Goal: Task Accomplishment & Management: Use online tool/utility

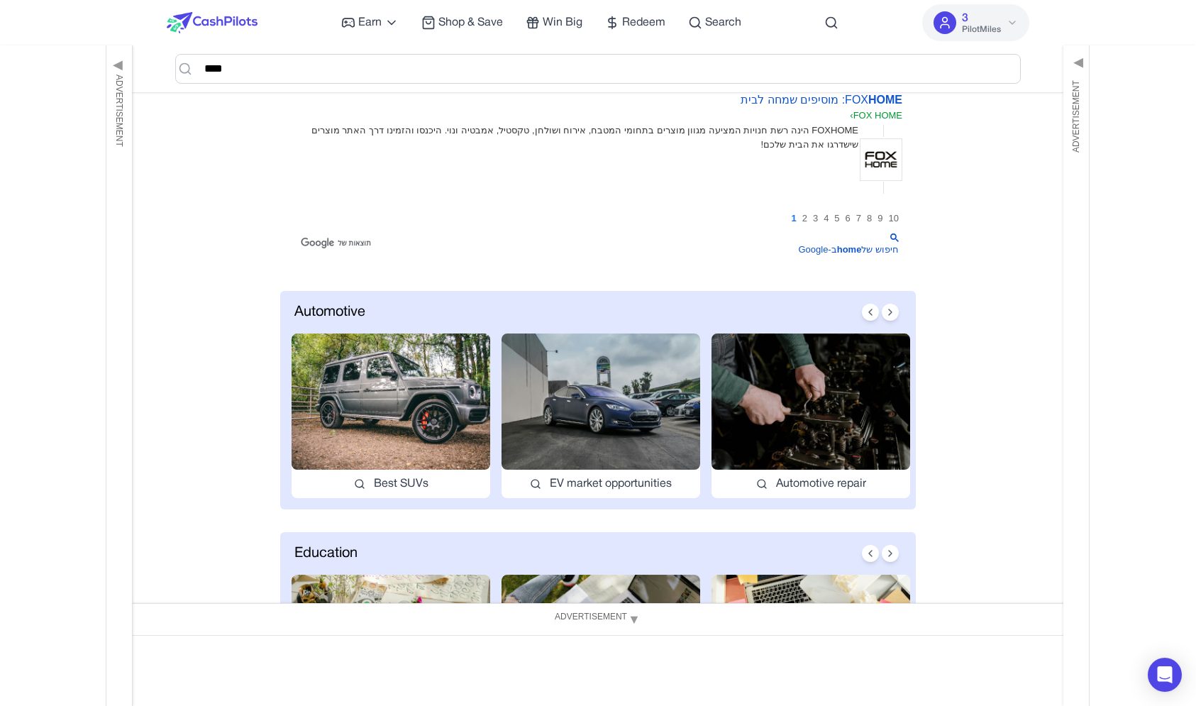
scroll to position [391, 0]
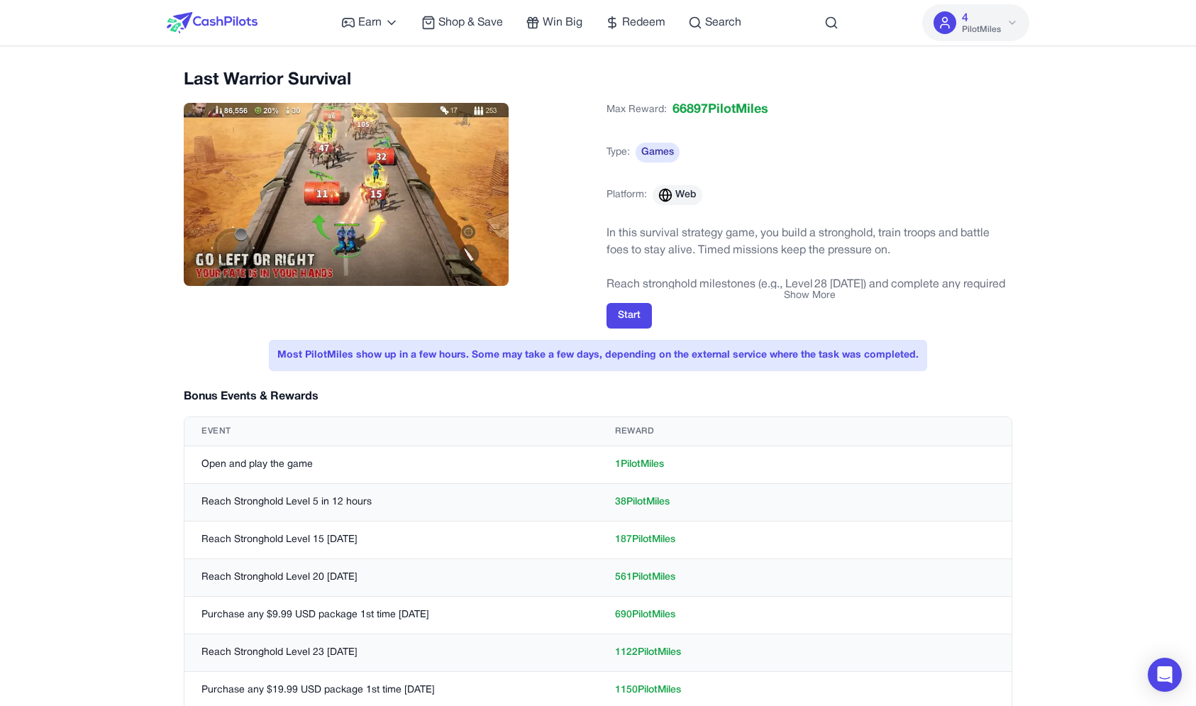
click at [806, 297] on button "Show More" at bounding box center [810, 296] width 52 height 14
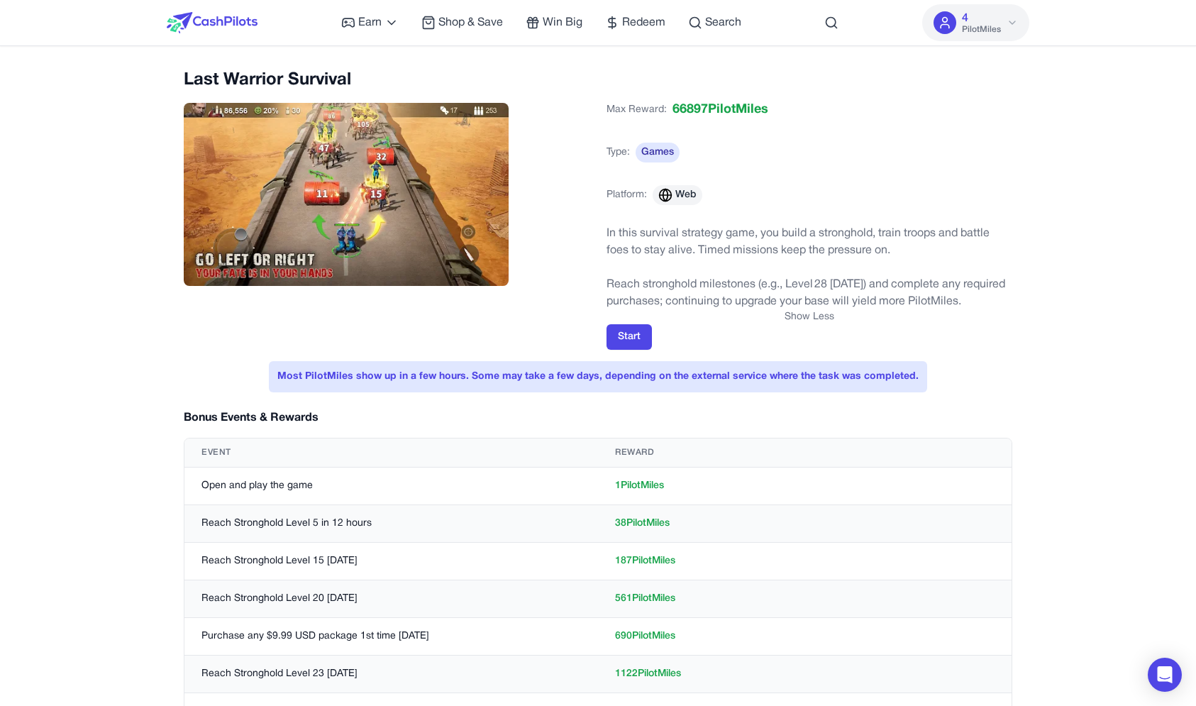
click at [804, 316] on button "Show Less" at bounding box center [809, 317] width 50 height 14
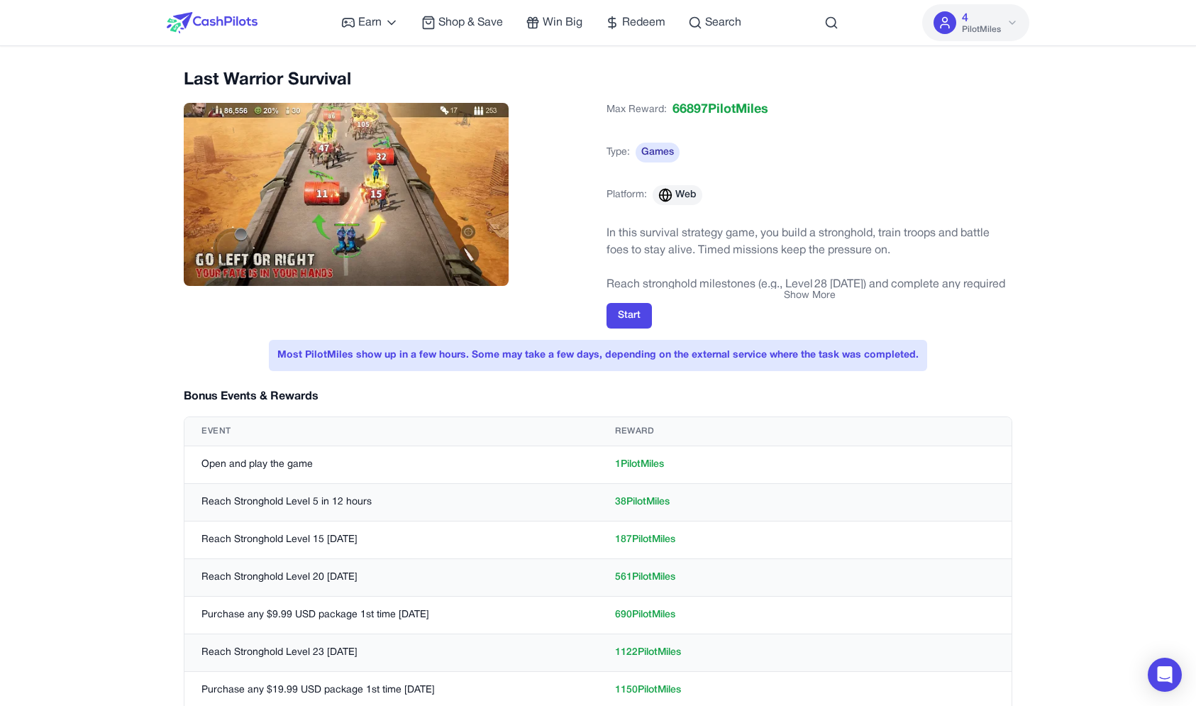
click at [804, 312] on div "Start" at bounding box center [809, 316] width 406 height 26
click at [389, 205] on img at bounding box center [346, 194] width 325 height 183
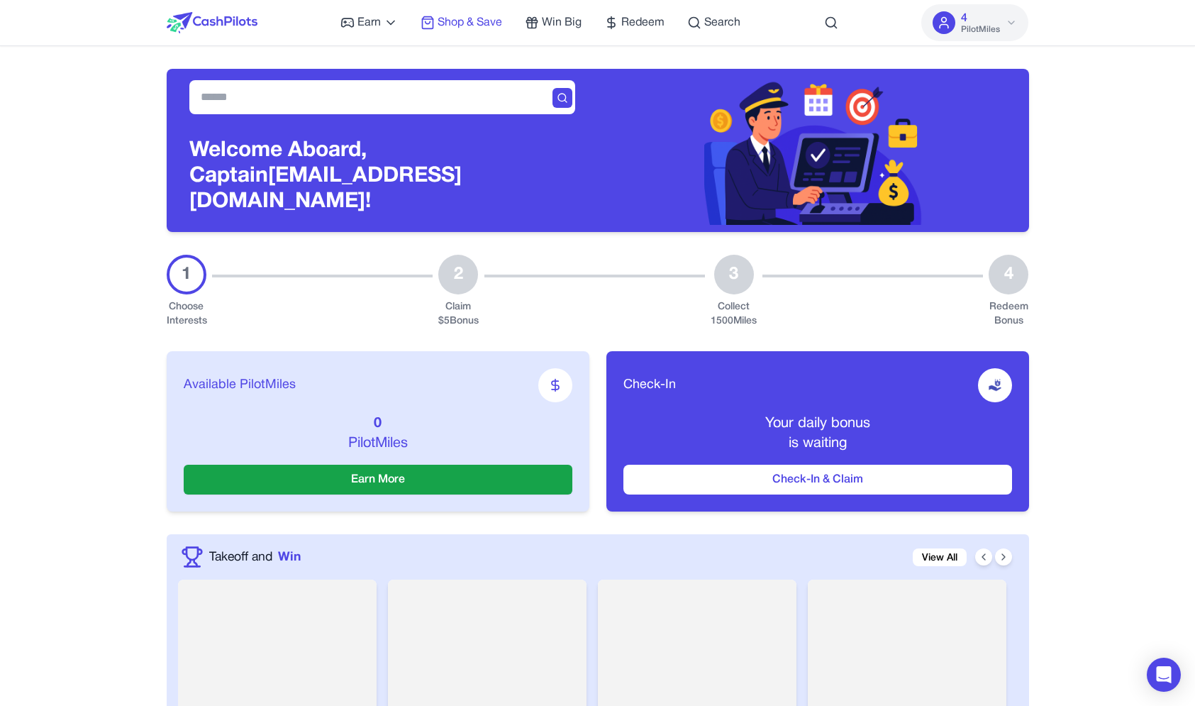
click at [464, 29] on span "Shop & Save" at bounding box center [470, 22] width 65 height 17
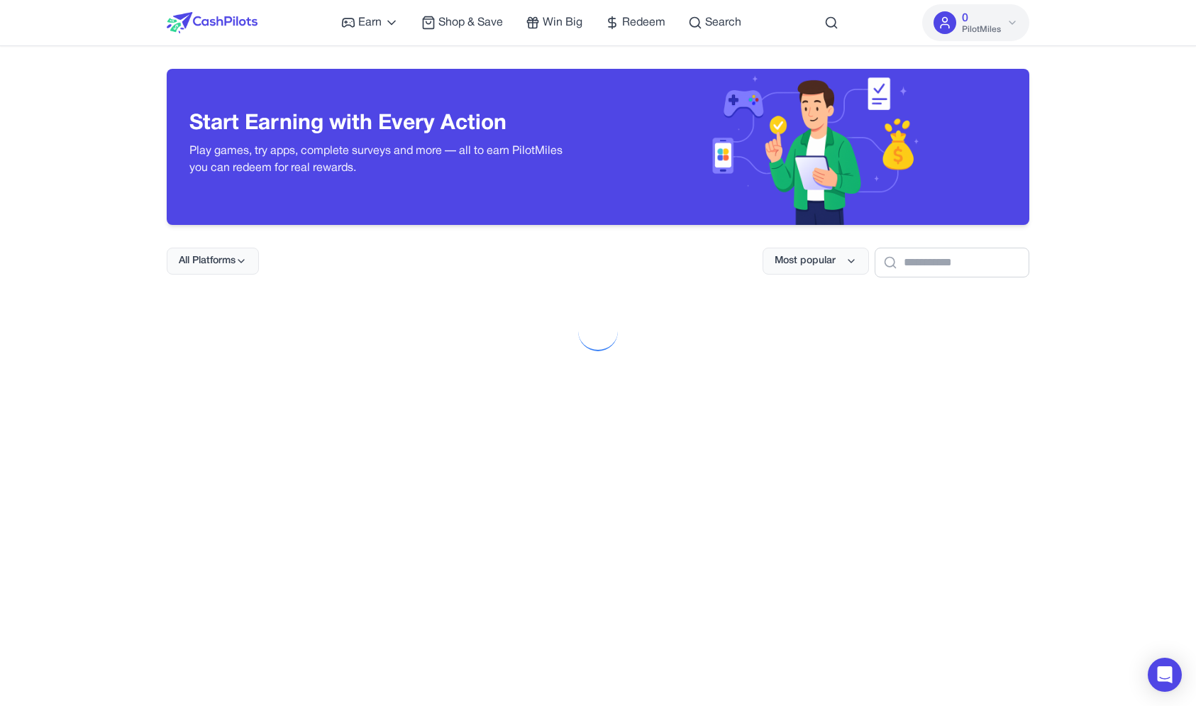
click at [257, 376] on div at bounding box center [598, 653] width 862 height 706
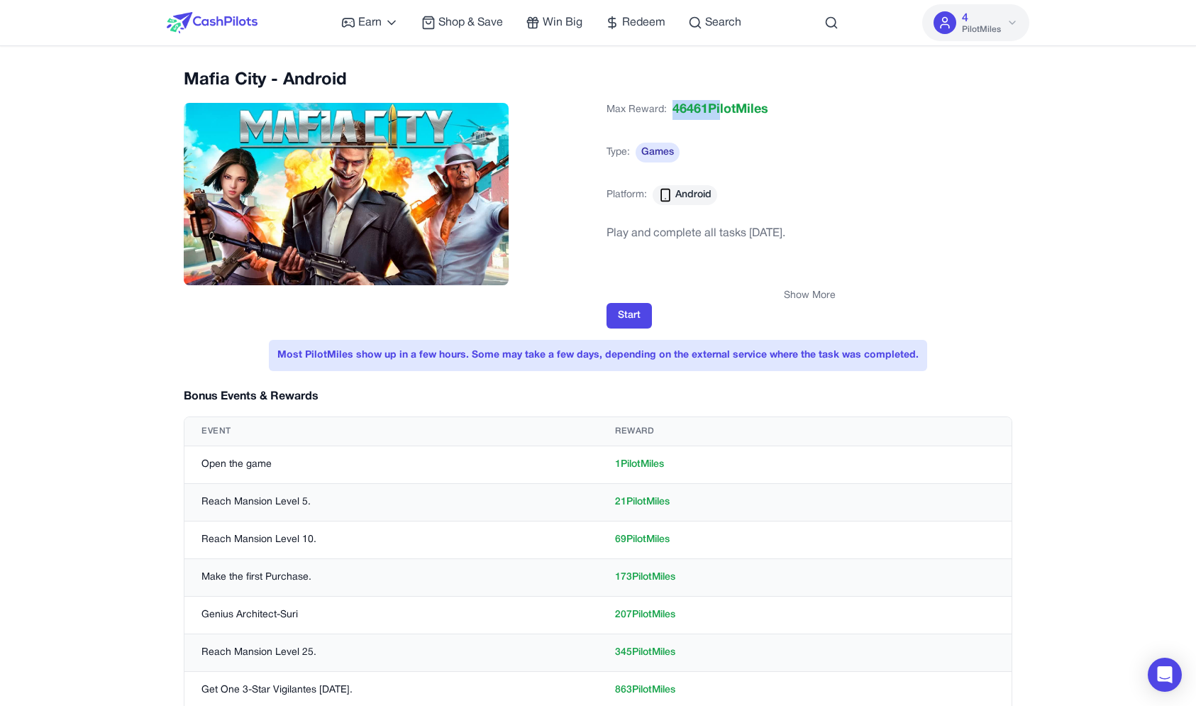
drag, startPoint x: 718, startPoint y: 116, endPoint x: 664, endPoint y: 115, distance: 54.6
click at [664, 115] on div "Max Reward: 46461 PilotMiles" at bounding box center [687, 109] width 162 height 31
click at [664, 115] on span "Max Reward:" at bounding box center [636, 110] width 60 height 14
drag, startPoint x: 651, startPoint y: 107, endPoint x: 687, endPoint y: 107, distance: 36.2
click at [687, 107] on div "Max Reward: 46461 PilotMiles" at bounding box center [687, 109] width 162 height 31
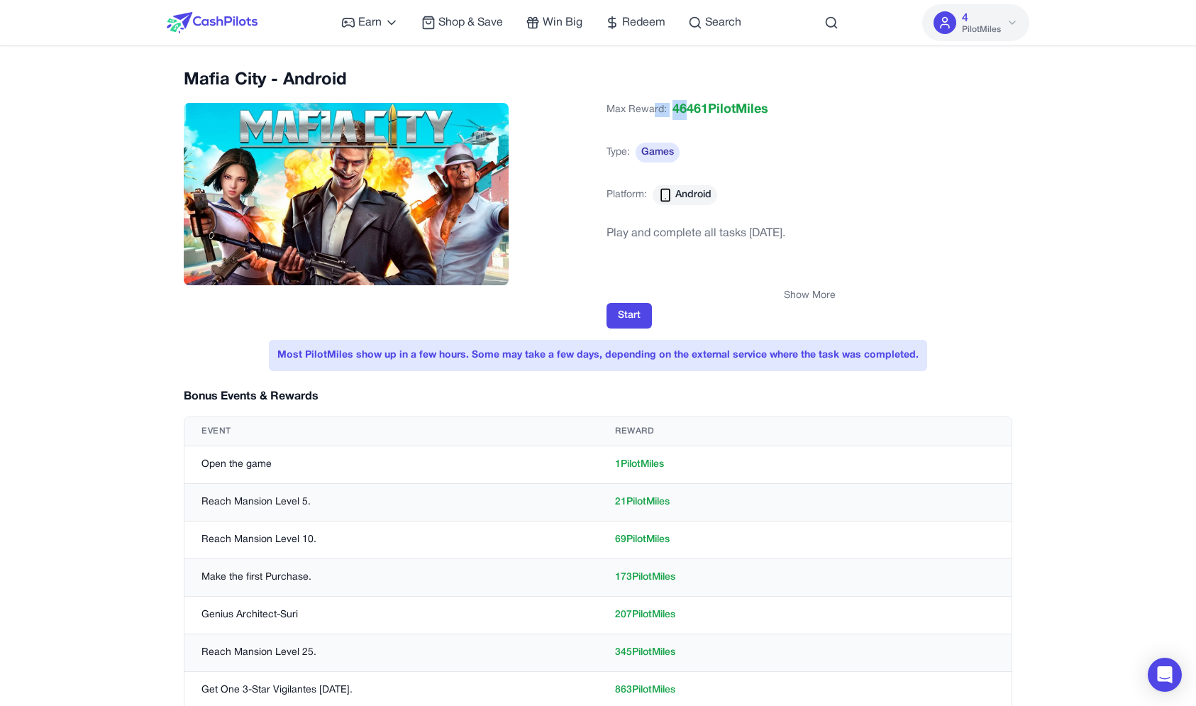
click at [687, 107] on span "46461 PilotMiles" at bounding box center [720, 110] width 96 height 20
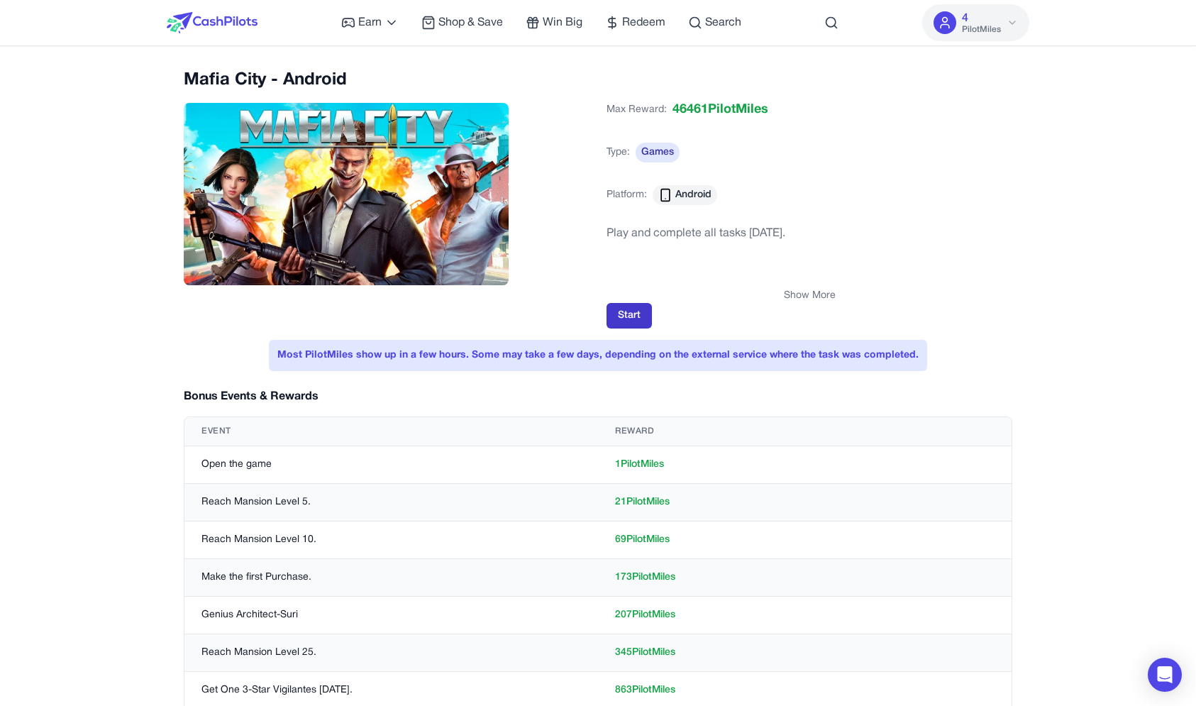
click at [634, 323] on button "Start" at bounding box center [628, 316] width 45 height 26
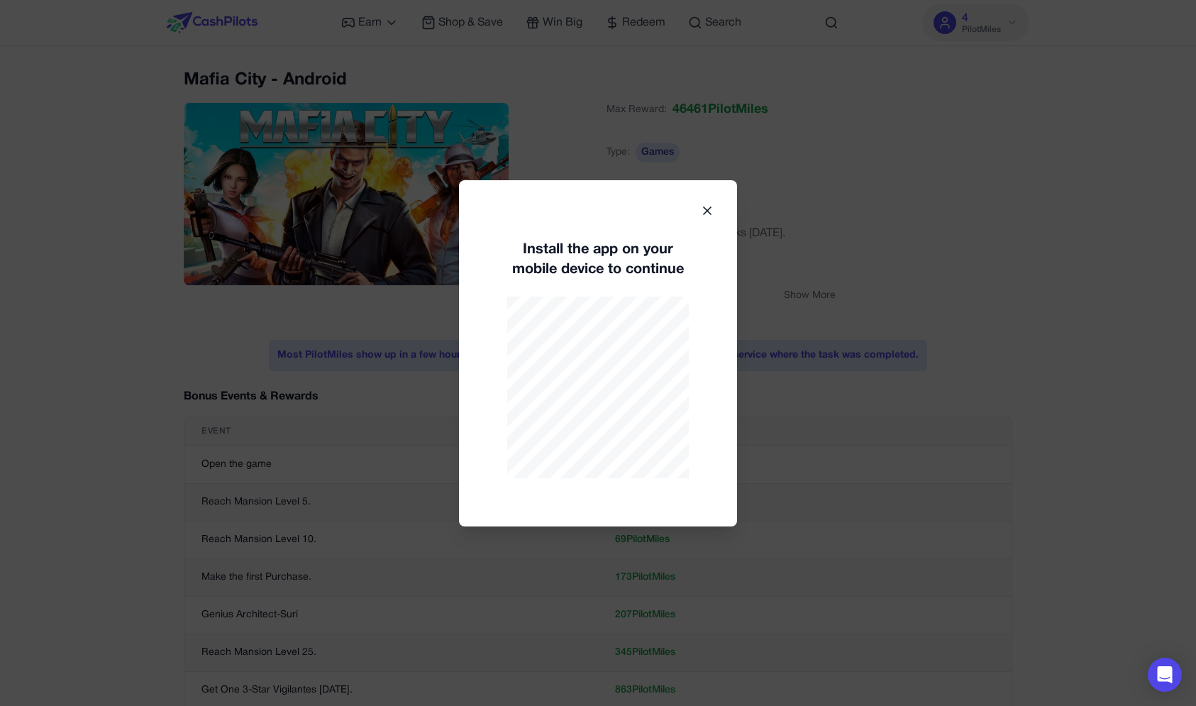
click at [704, 208] on icon at bounding box center [707, 211] width 14 height 14
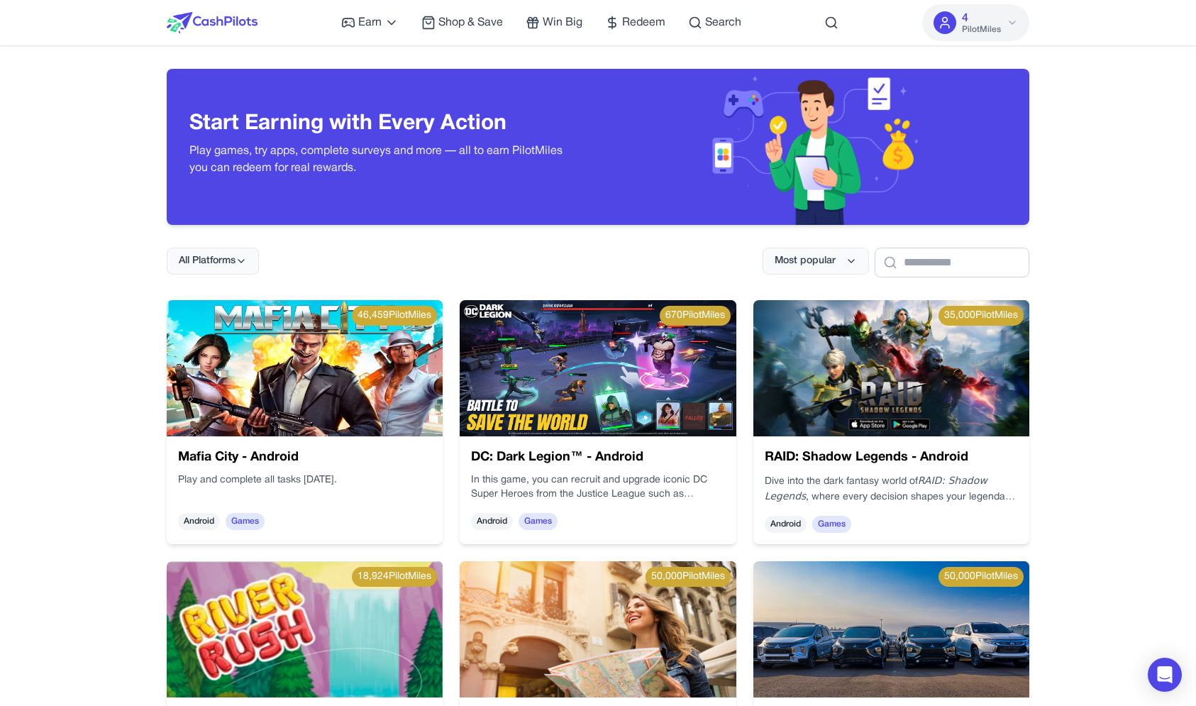
click at [329, 435] on img at bounding box center [305, 368] width 276 height 136
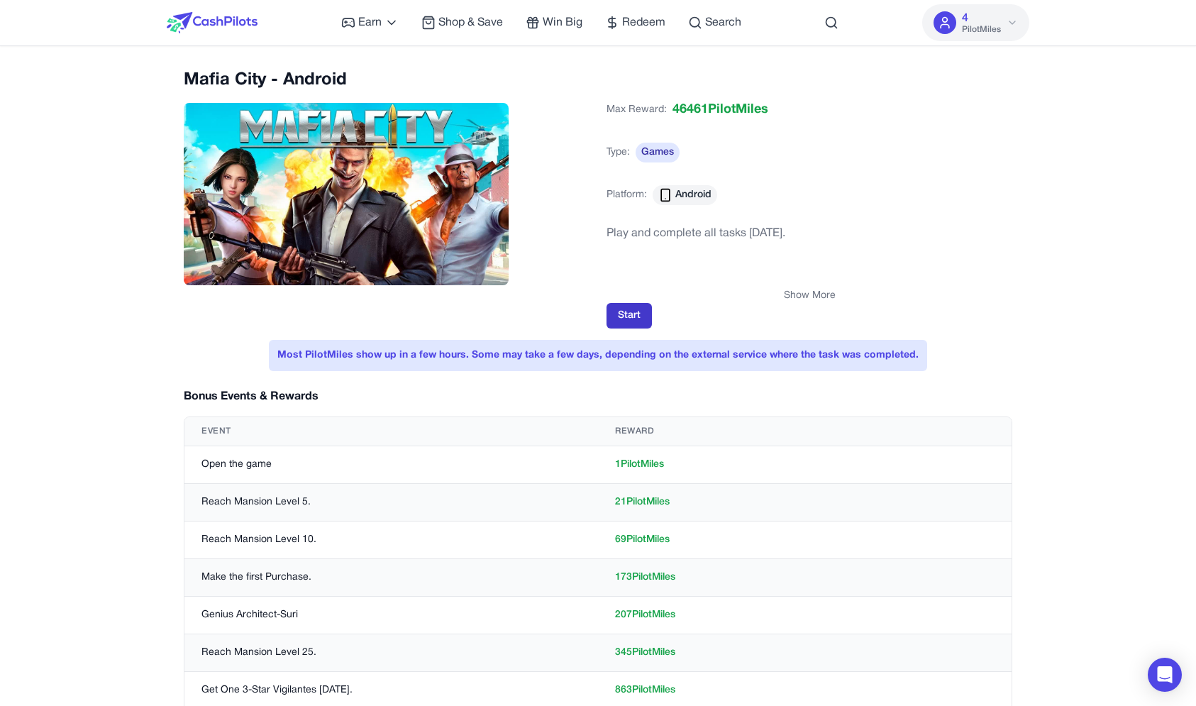
click at [617, 316] on button "Start" at bounding box center [628, 316] width 45 height 26
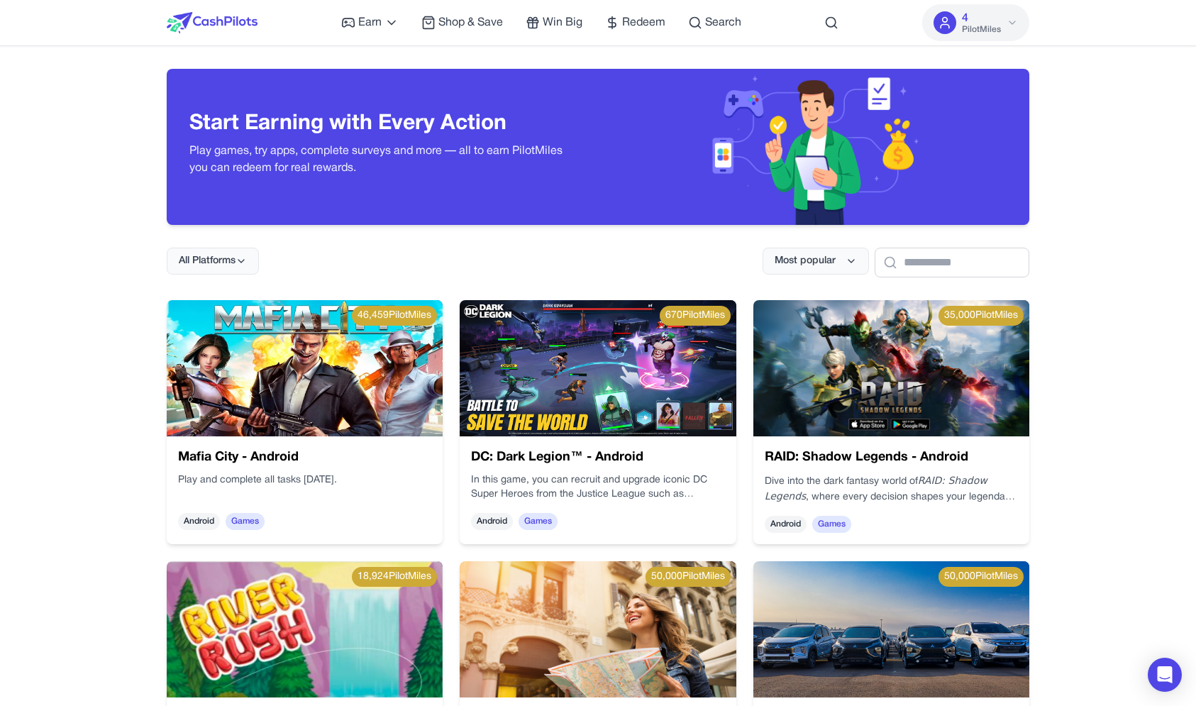
click at [382, 426] on img at bounding box center [305, 368] width 276 height 136
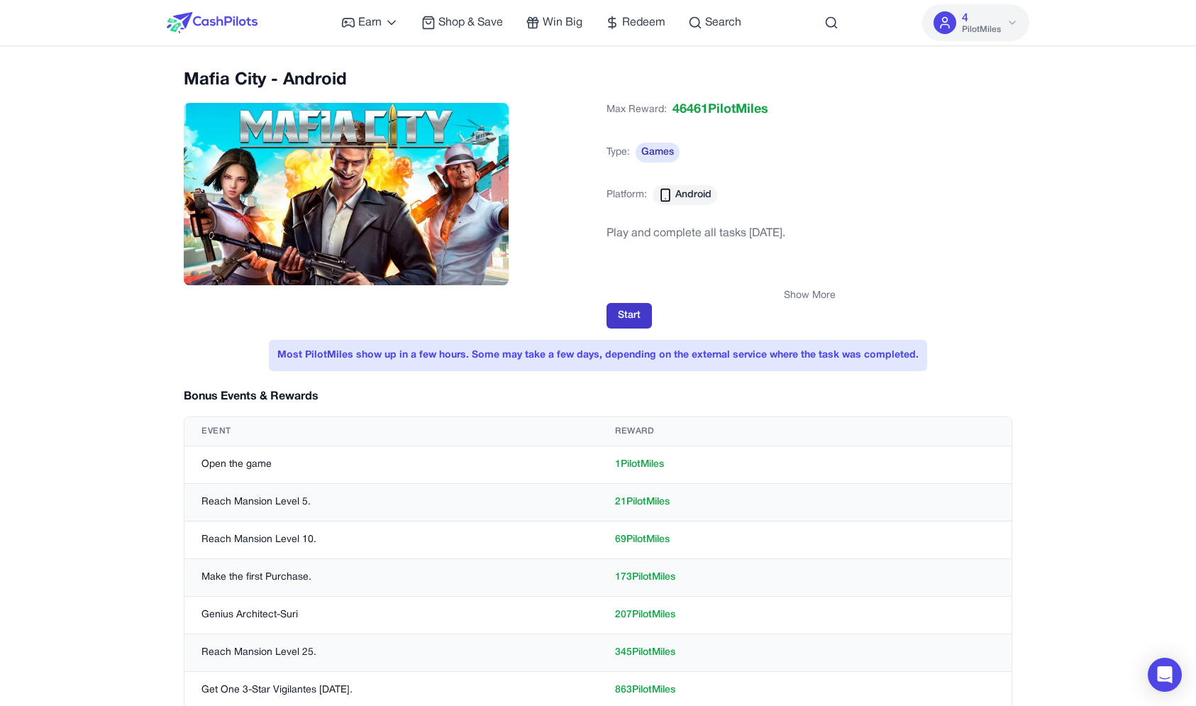
click at [637, 318] on button "Start" at bounding box center [628, 316] width 45 height 26
click at [638, 312] on button "Start" at bounding box center [628, 316] width 45 height 26
click at [626, 310] on button "Start" at bounding box center [628, 316] width 45 height 26
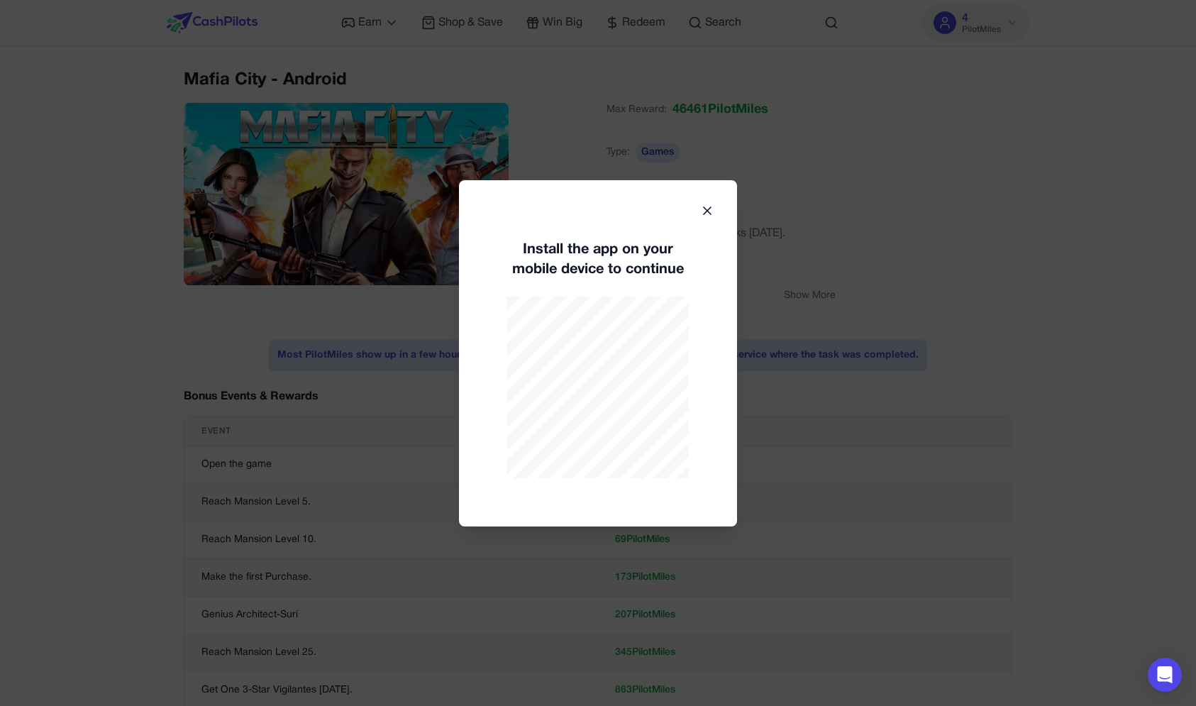
click at [708, 208] on icon at bounding box center [707, 211] width 14 height 14
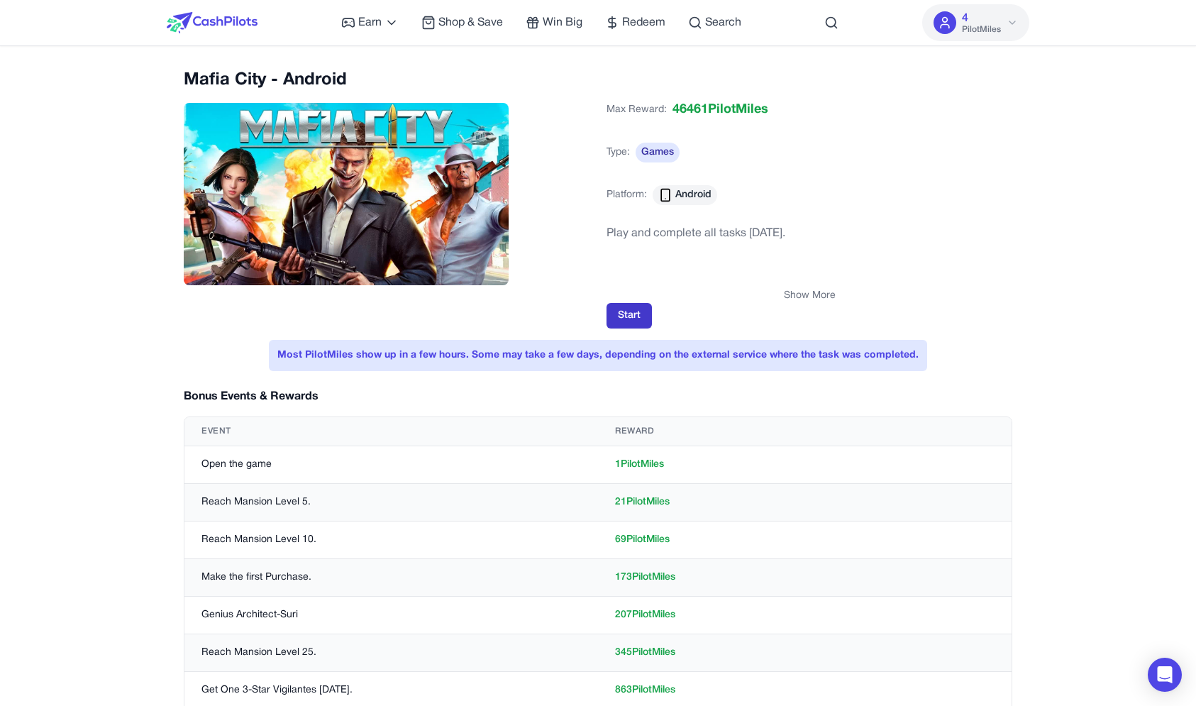
click at [638, 316] on button "Start" at bounding box center [628, 316] width 45 height 26
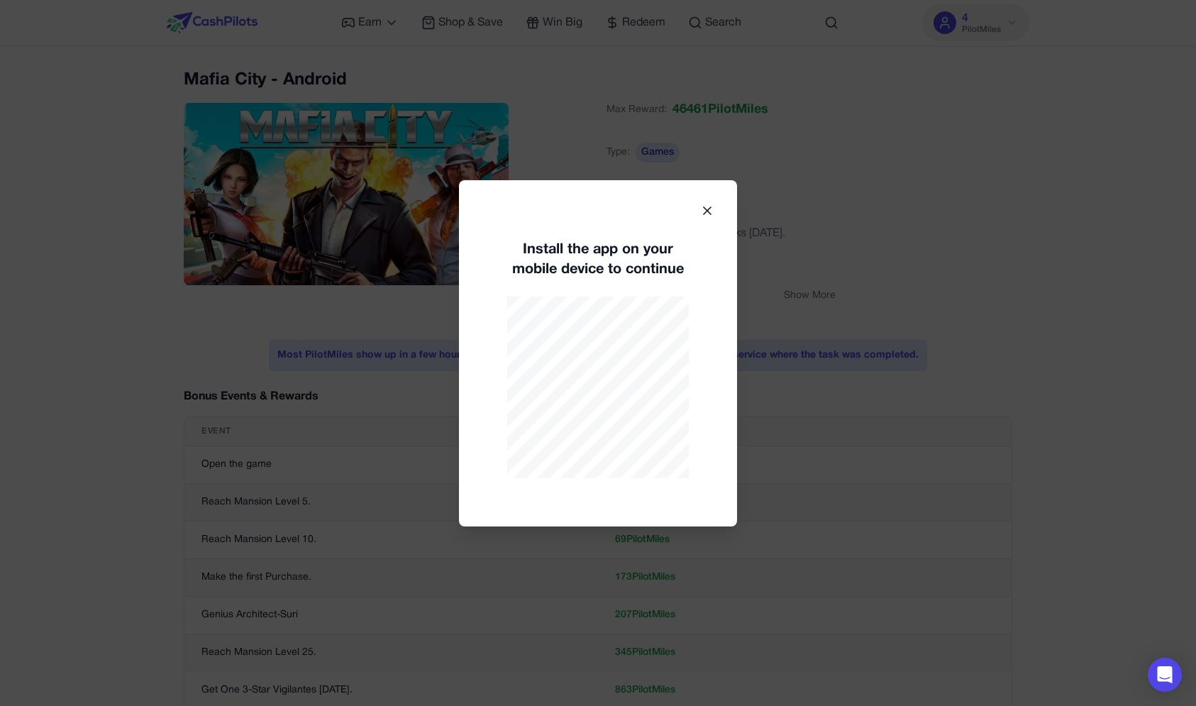
click at [704, 213] on icon at bounding box center [707, 211] width 14 height 14
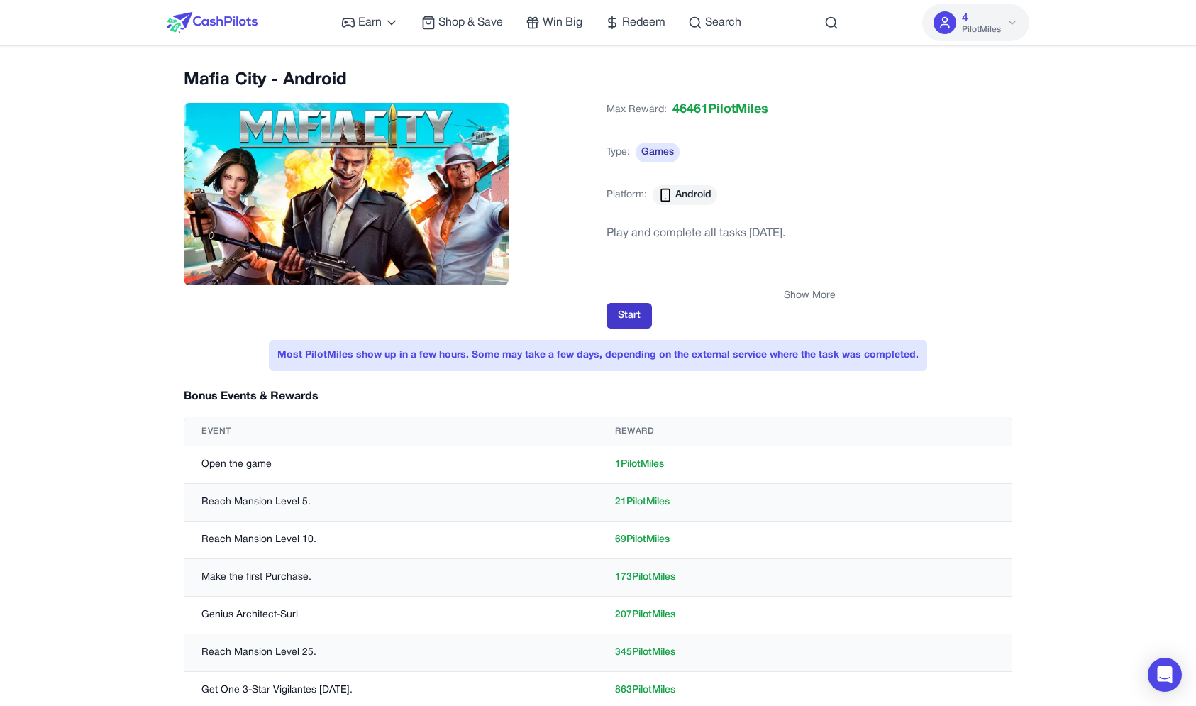
click at [624, 320] on button "Start" at bounding box center [628, 316] width 45 height 26
click at [595, 210] on div "Mafia City - Android Max Reward: 46461 PilotMiles Type: Games Platform: Android…" at bounding box center [598, 199] width 828 height 260
click at [596, 211] on div "Mafia City - Android Max Reward: 46461 PilotMiles Type: Games Platform: Android…" at bounding box center [598, 199] width 828 height 260
click at [621, 315] on button "Start" at bounding box center [628, 316] width 45 height 26
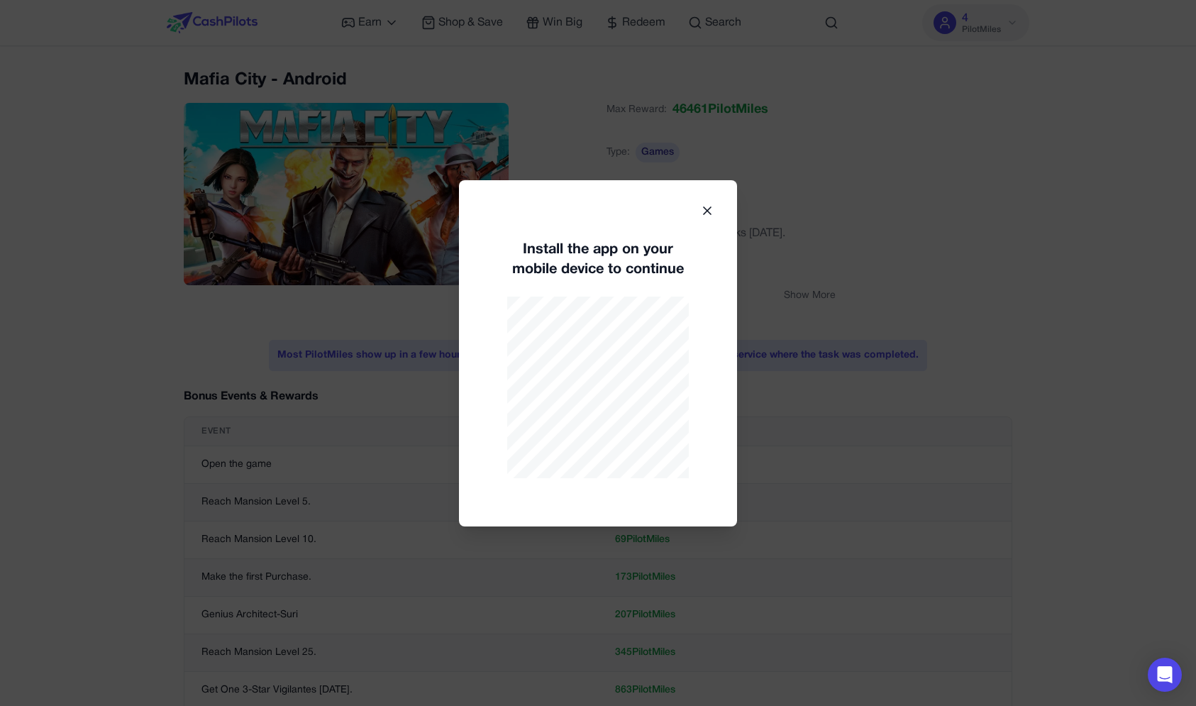
click at [735, 143] on div at bounding box center [598, 353] width 1196 height 706
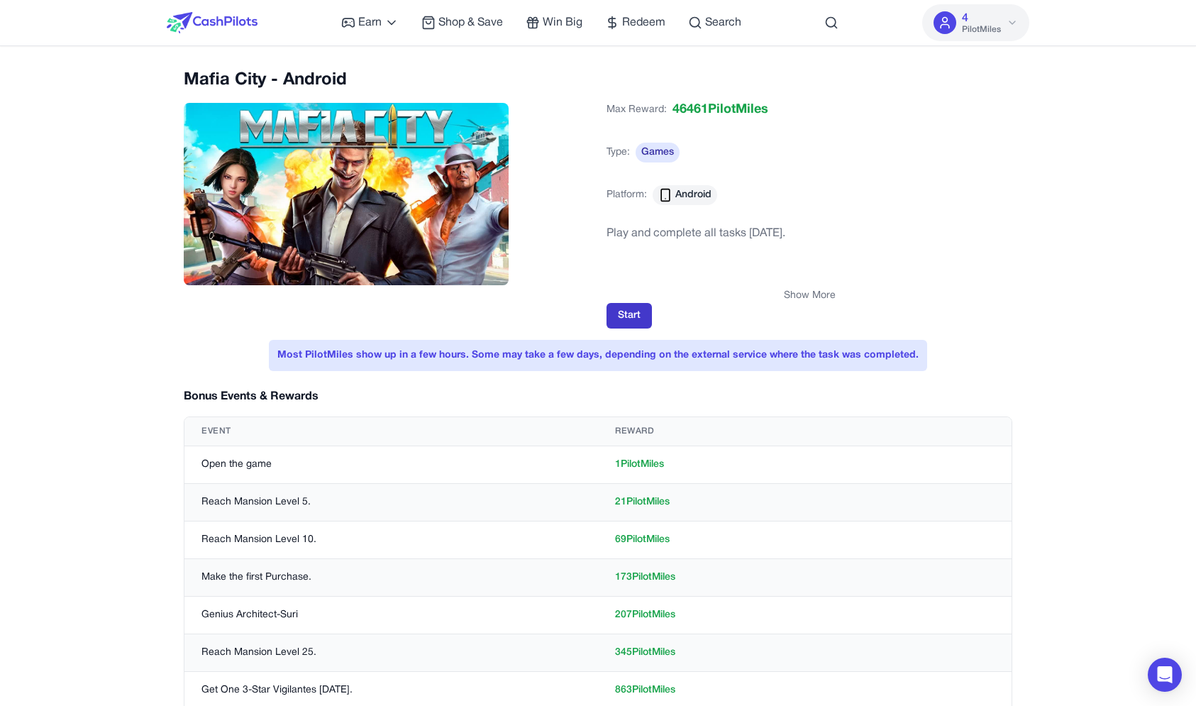
click at [631, 310] on button "Start" at bounding box center [628, 316] width 45 height 26
click at [638, 319] on button "Start" at bounding box center [628, 316] width 45 height 26
click at [637, 319] on button "Start" at bounding box center [628, 316] width 45 height 26
click at [638, 322] on button "Start" at bounding box center [628, 316] width 45 height 26
click at [630, 297] on div "Show More" at bounding box center [809, 296] width 406 height 14
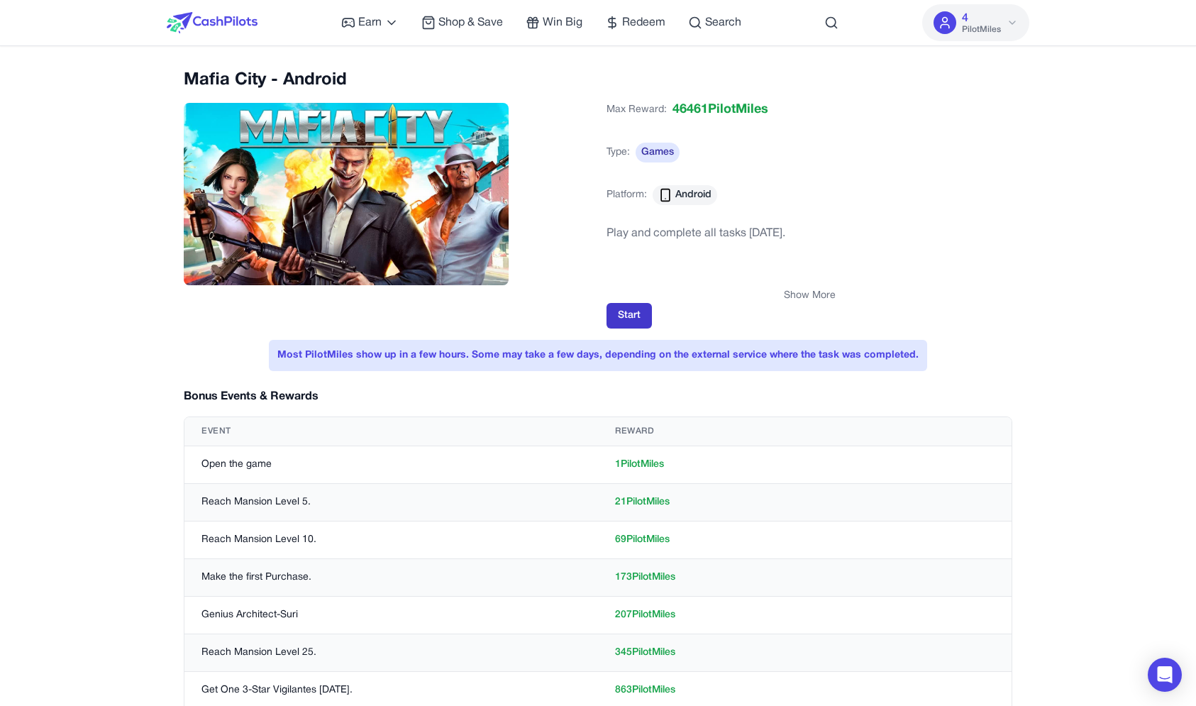
click at [647, 322] on button "Start" at bounding box center [628, 316] width 45 height 26
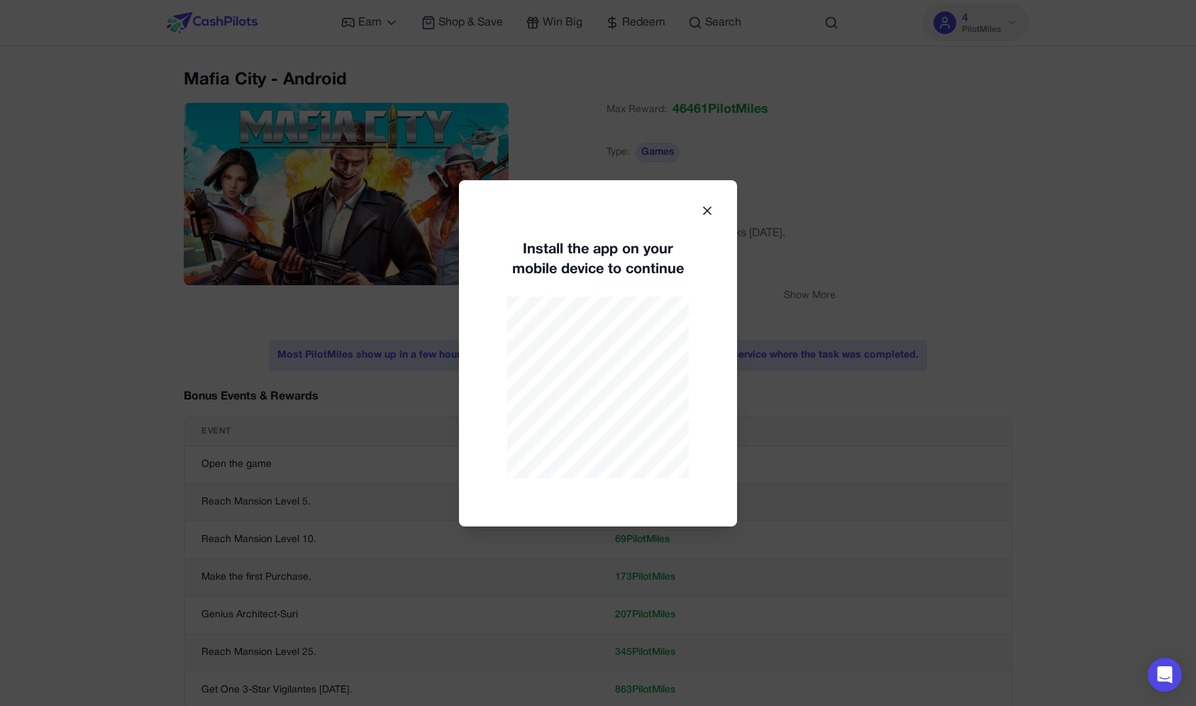
click at [714, 207] on icon at bounding box center [707, 211] width 14 height 14
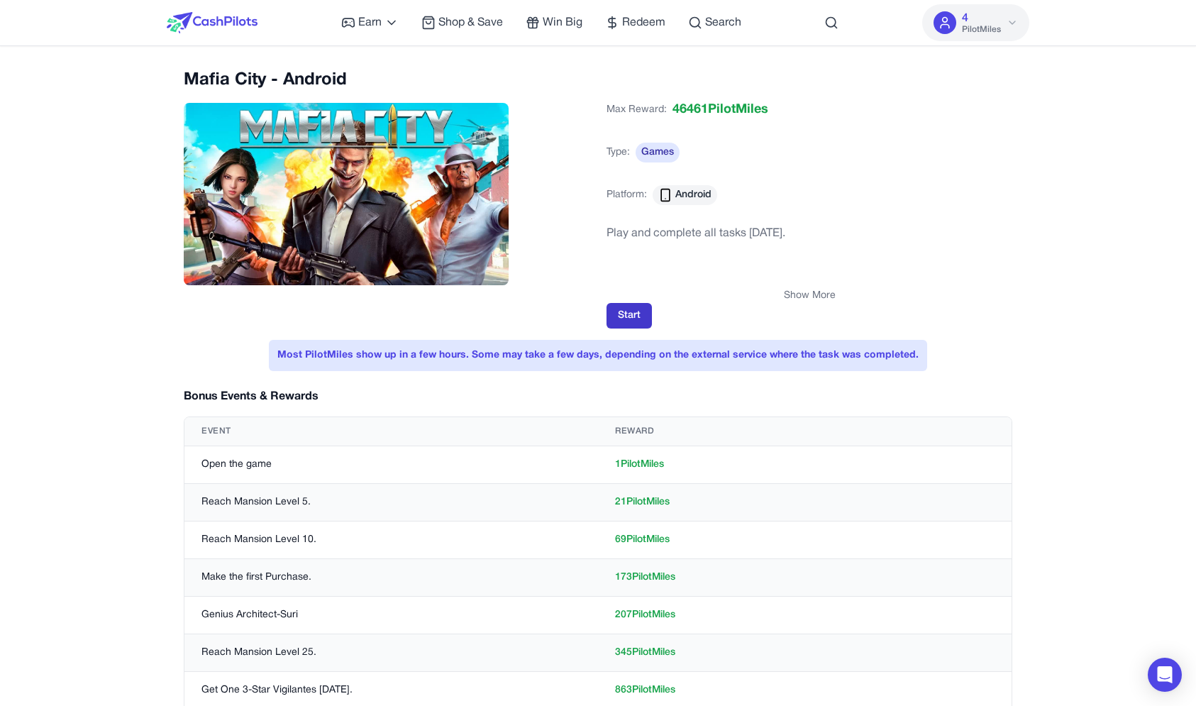
click at [631, 314] on button "Start" at bounding box center [628, 316] width 45 height 26
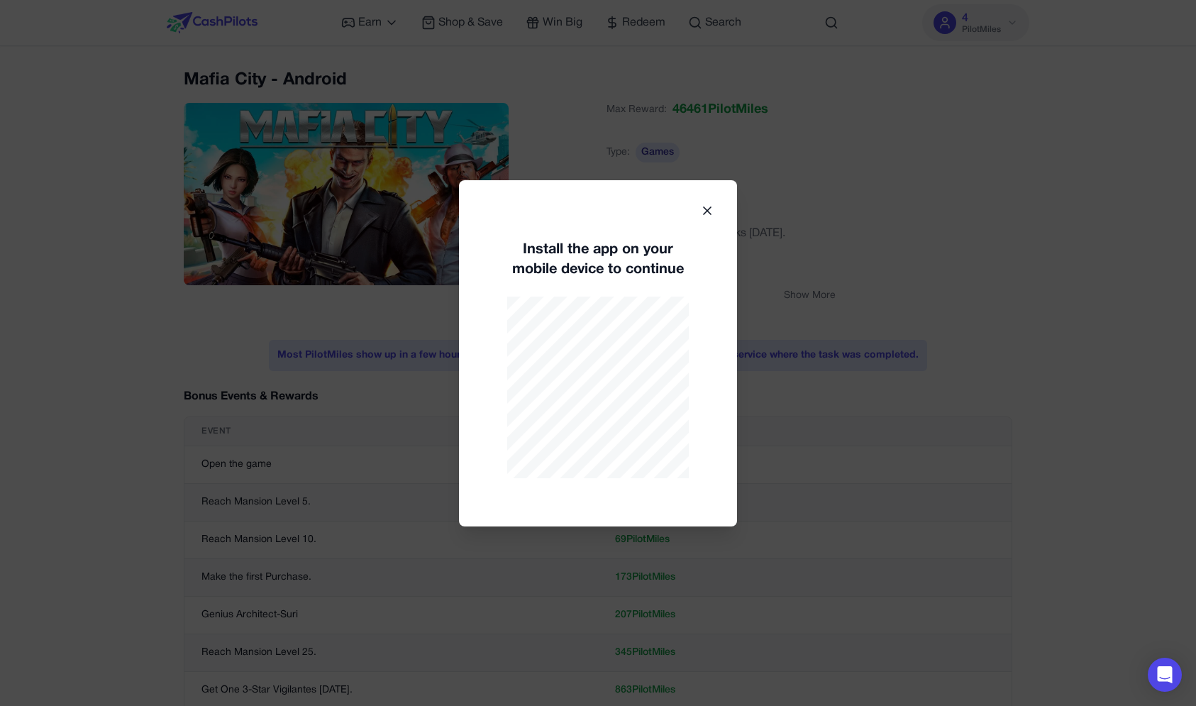
click at [711, 212] on icon at bounding box center [707, 211] width 14 height 14
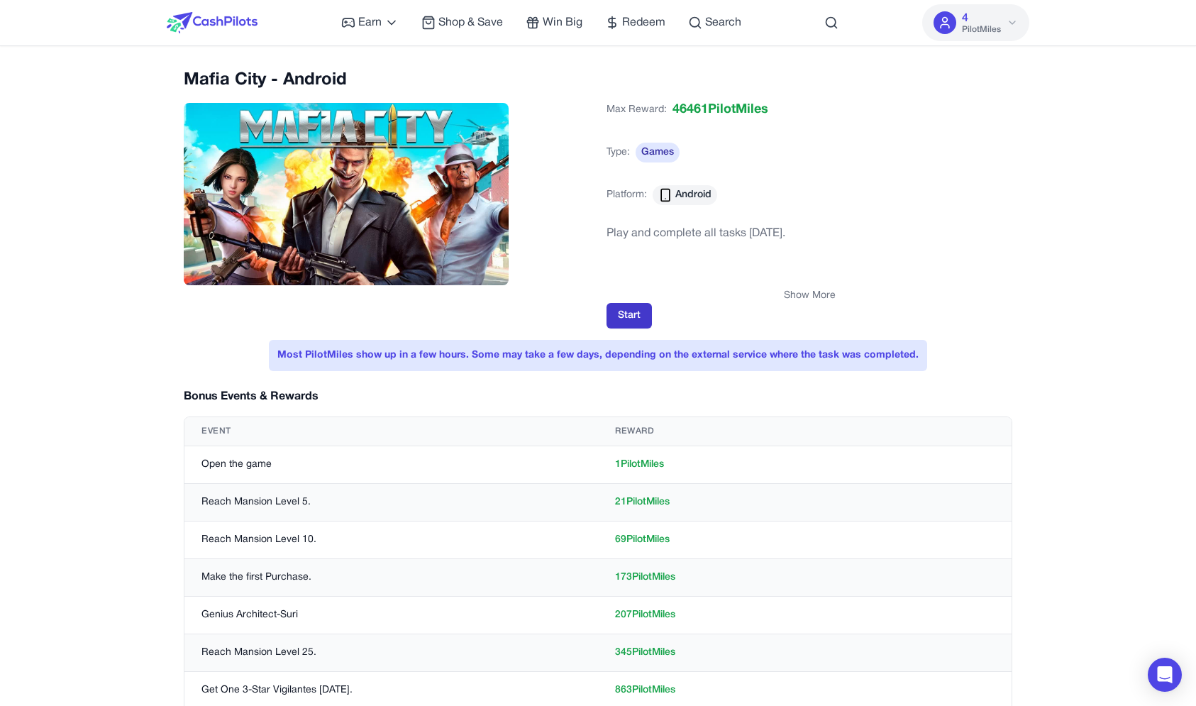
click at [625, 306] on button "Start" at bounding box center [628, 316] width 45 height 26
